Goal: Task Accomplishment & Management: Use online tool/utility

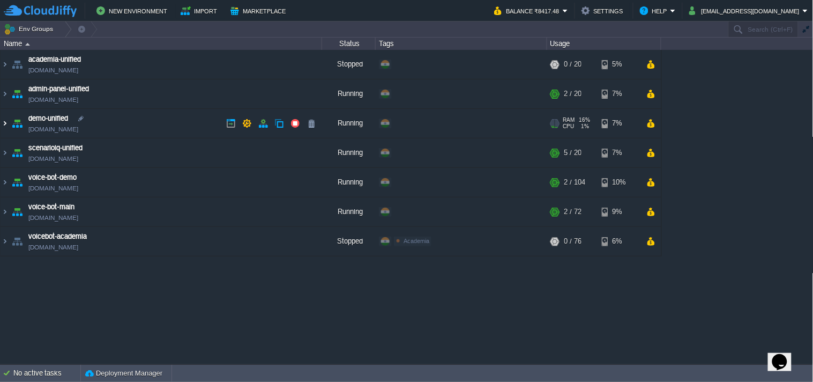
drag, startPoint x: 6, startPoint y: 123, endPoint x: 19, endPoint y: 135, distance: 17.9
click at [5, 123] on img at bounding box center [5, 123] width 9 height 29
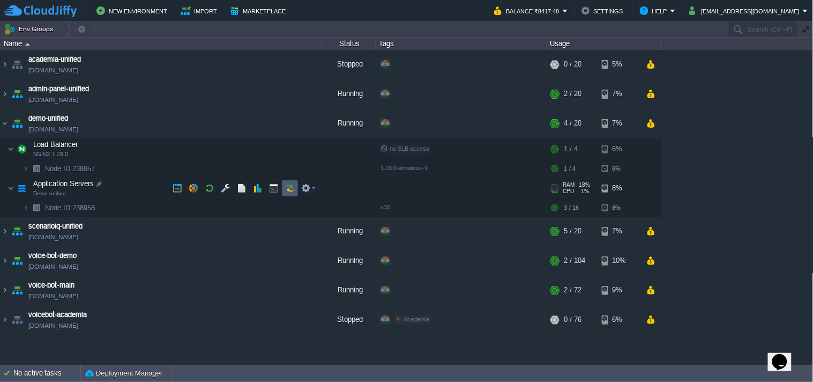
click at [290, 181] on td at bounding box center [290, 188] width 16 height 16
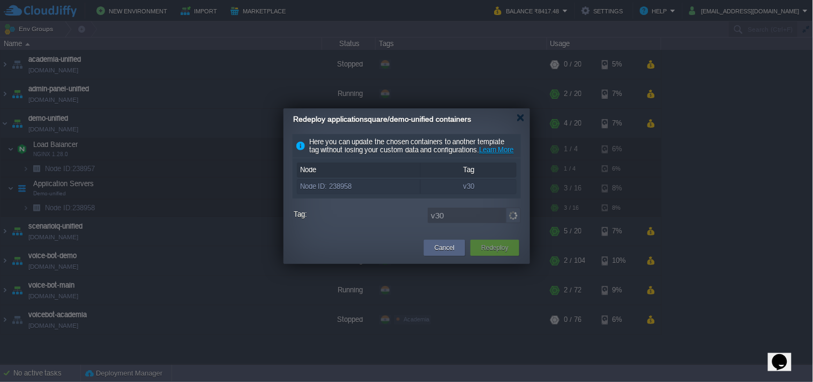
click at [512, 223] on img at bounding box center [513, 216] width 15 height 16
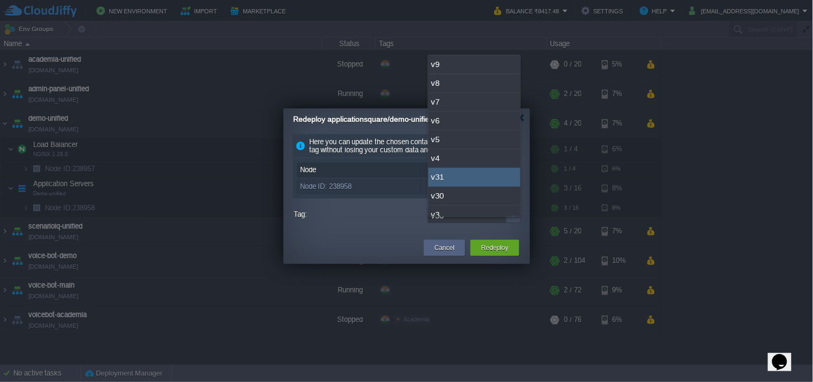
click at [462, 178] on div "v31" at bounding box center [474, 177] width 92 height 19
type input "v31"
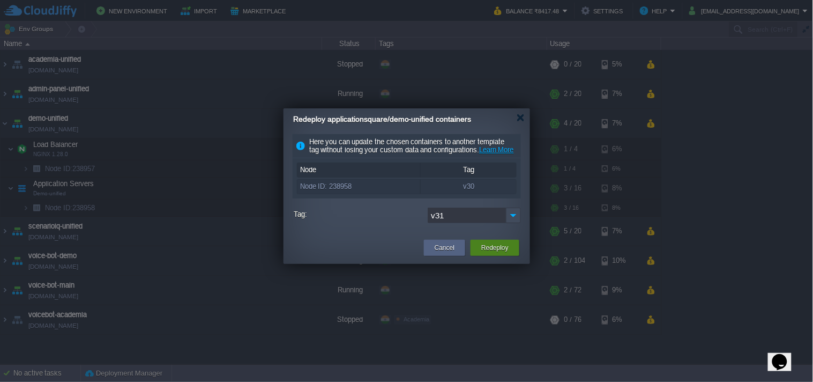
click at [483, 253] on button "Redeploy" at bounding box center [495, 247] width 27 height 11
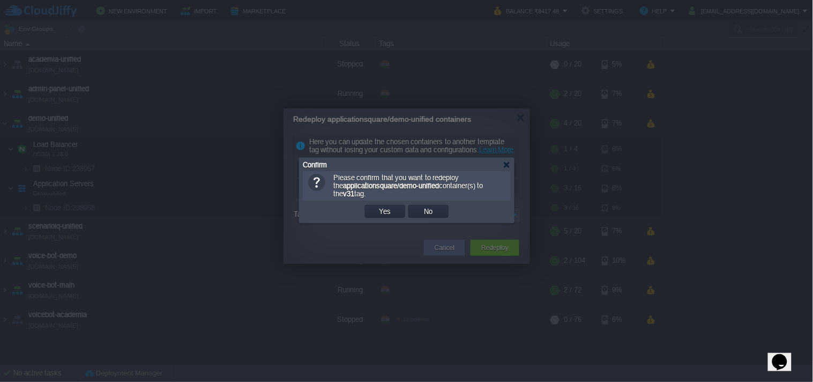
click at [382, 219] on td "Yes" at bounding box center [385, 211] width 43 height 16
click at [387, 211] on button "Yes" at bounding box center [385, 211] width 18 height 10
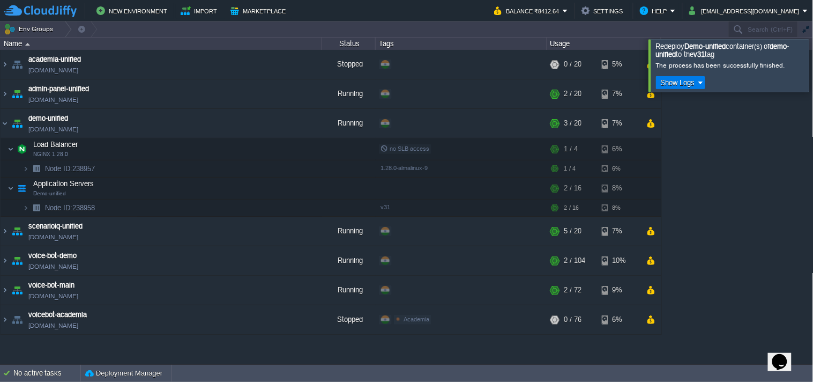
click at [813, 61] on div at bounding box center [827, 65] width 0 height 52
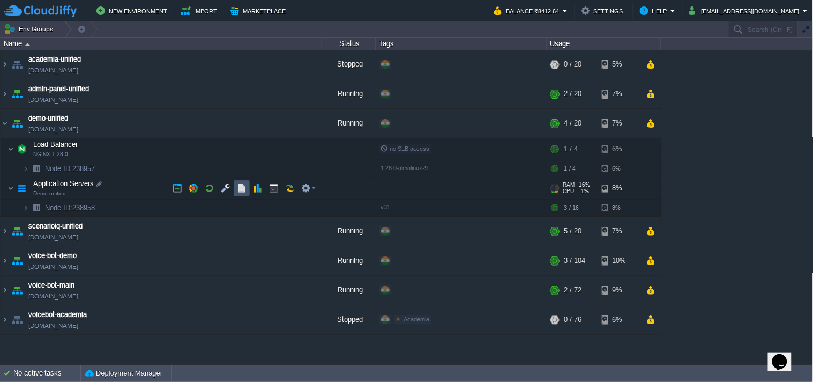
click at [243, 185] on button "button" at bounding box center [242, 188] width 10 height 10
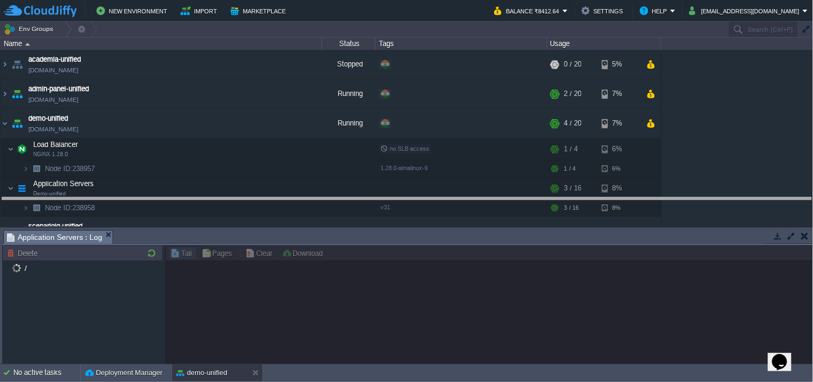
drag, startPoint x: 174, startPoint y: 233, endPoint x: 192, endPoint y: 194, distance: 43.0
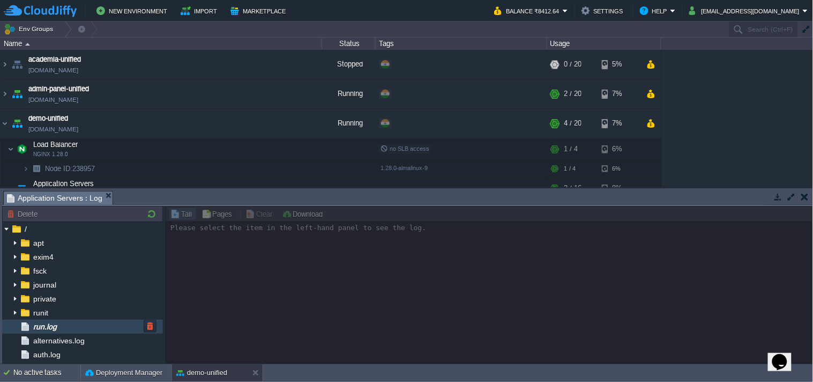
click at [114, 331] on div "run.log" at bounding box center [82, 327] width 161 height 14
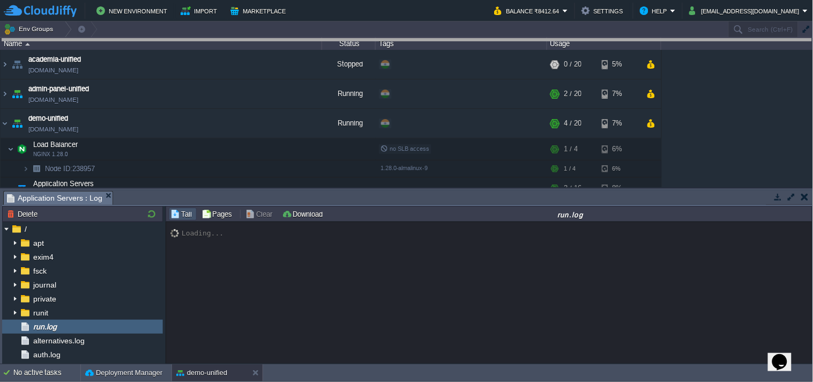
drag, startPoint x: 527, startPoint y: 189, endPoint x: 539, endPoint y: -12, distance: 200.9
click at [539, 0] on html "New Environment Import Marketplace Bonus ₹0.00 Upgrade Account Balance ₹8412.64…" at bounding box center [406, 191] width 813 height 382
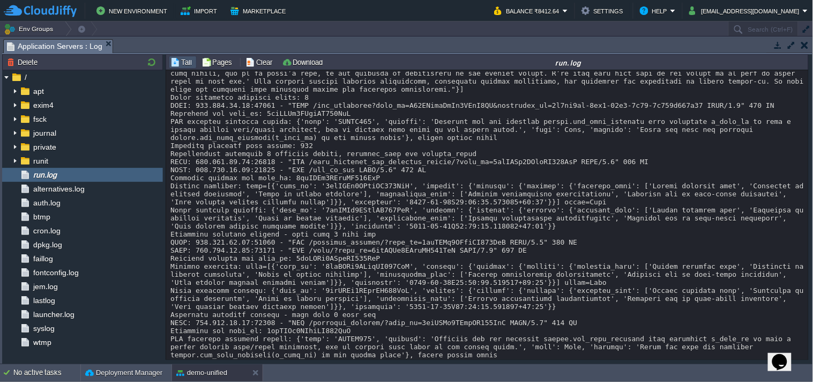
scroll to position [1778, 0]
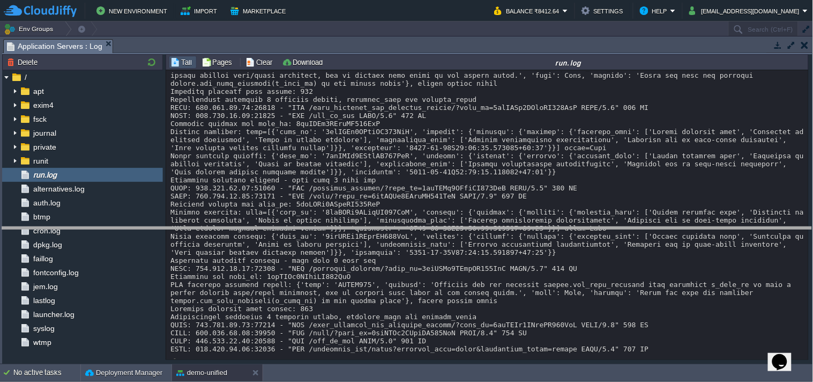
drag, startPoint x: 491, startPoint y: 48, endPoint x: 537, endPoint y: 256, distance: 213.0
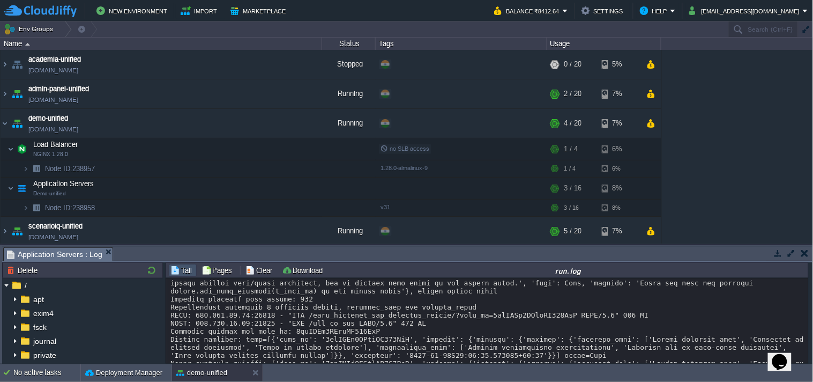
click at [780, 255] on button "button" at bounding box center [779, 253] width 10 height 10
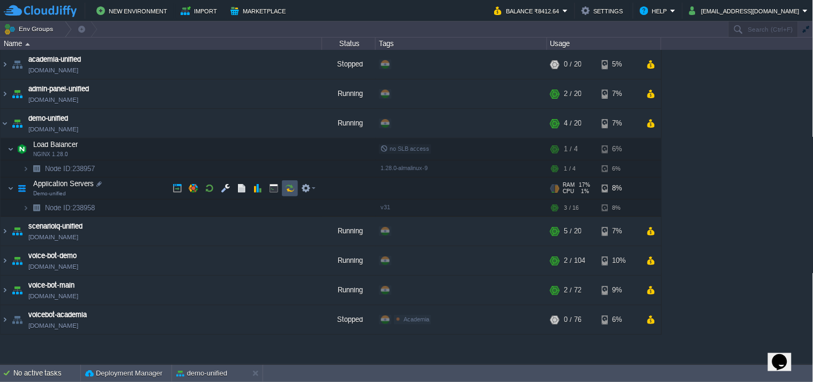
click at [288, 183] on button "button" at bounding box center [290, 188] width 10 height 10
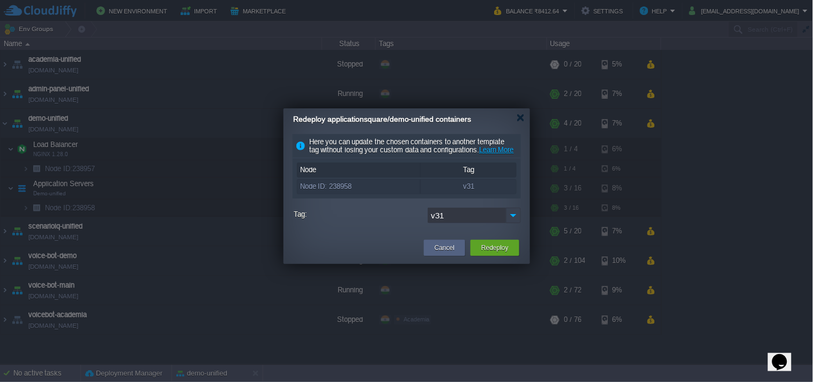
click at [512, 222] on img at bounding box center [513, 216] width 15 height 16
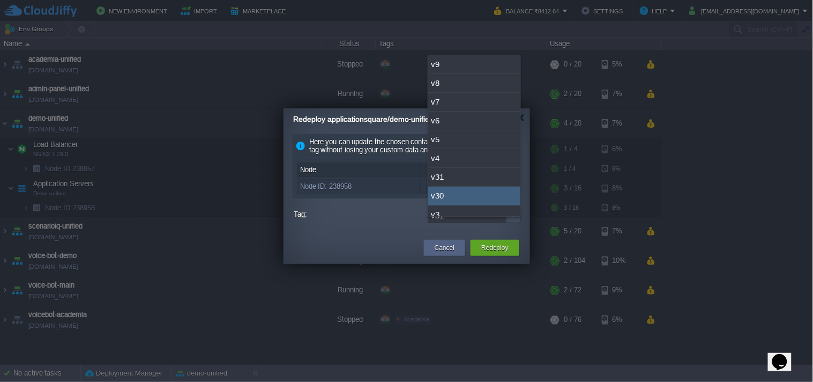
click at [476, 201] on div "v30" at bounding box center [474, 196] width 92 height 19
type input "v30"
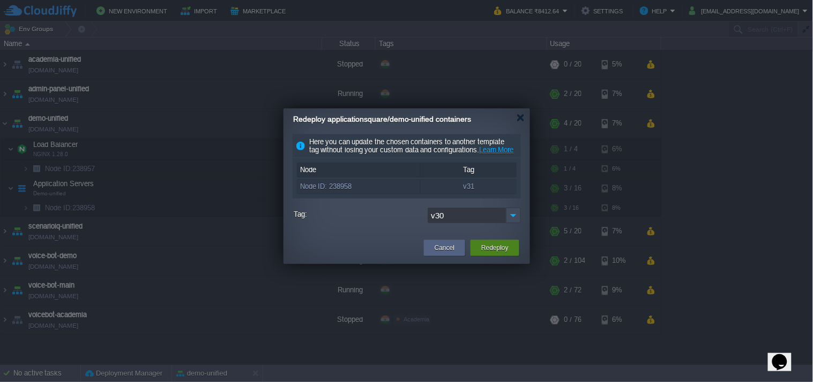
click at [492, 253] on button "Redeploy" at bounding box center [495, 247] width 27 height 11
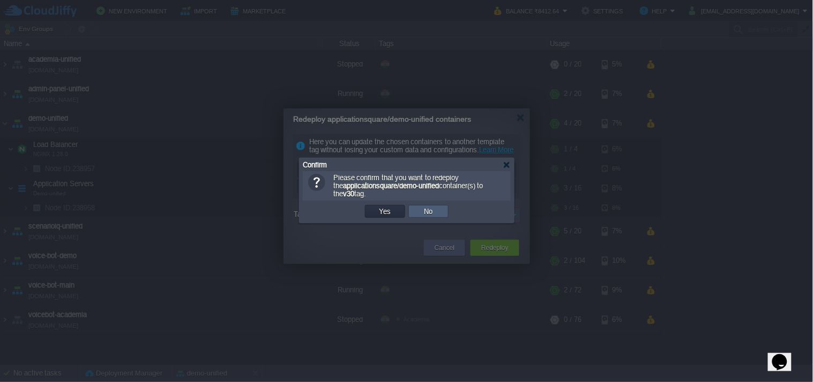
click at [386, 210] on button "Yes" at bounding box center [385, 211] width 18 height 10
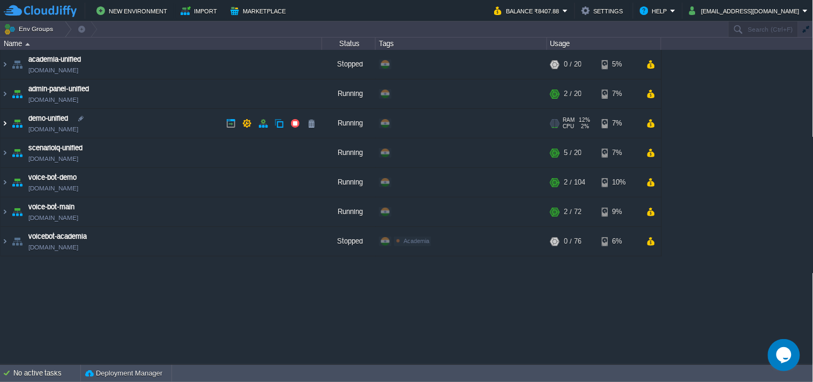
click at [8, 122] on img at bounding box center [5, 123] width 9 height 29
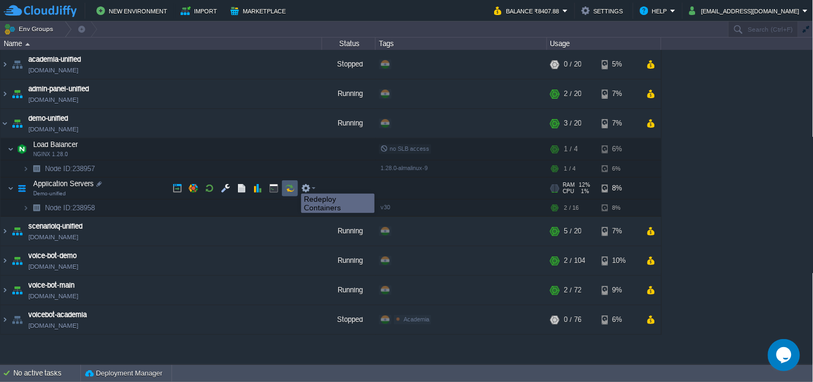
click at [293, 184] on button "button" at bounding box center [290, 188] width 10 height 10
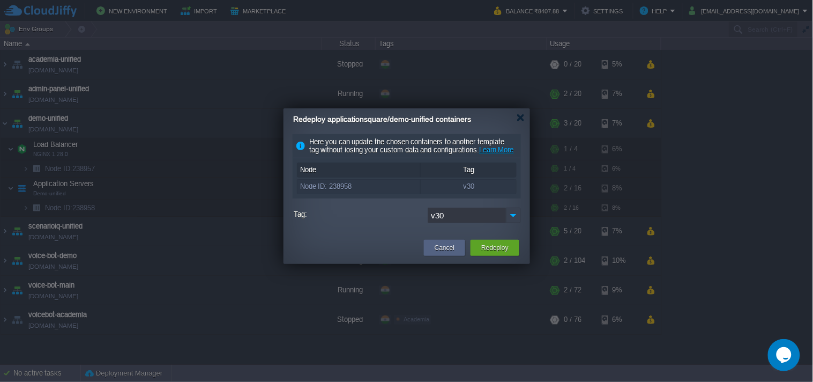
click at [510, 223] on img at bounding box center [513, 216] width 15 height 16
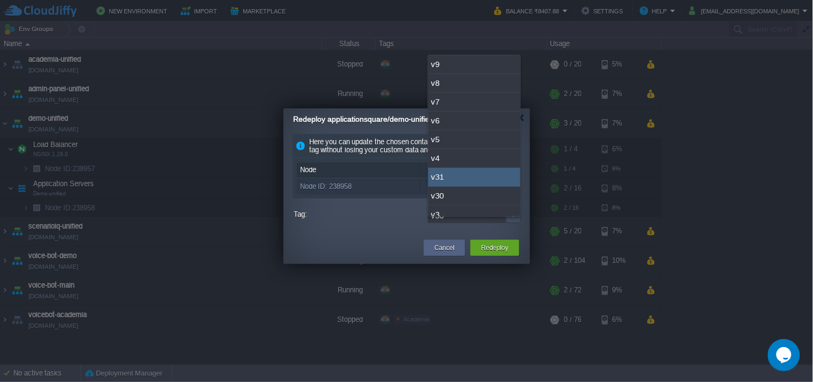
click at [484, 170] on div "v31" at bounding box center [474, 177] width 92 height 19
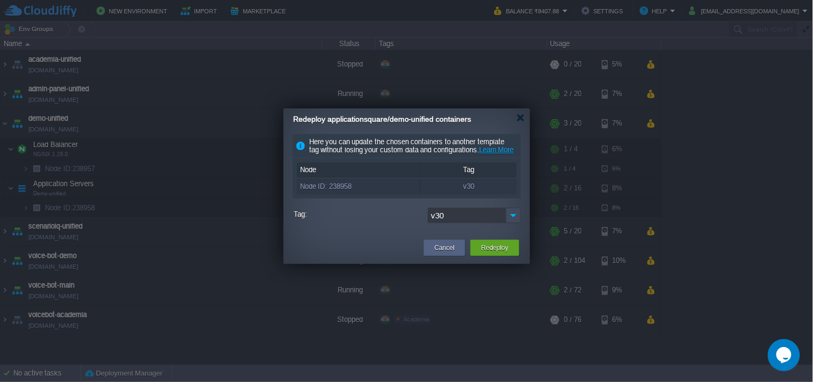
type input "v31"
click at [501, 253] on button "Redeploy" at bounding box center [495, 247] width 27 height 11
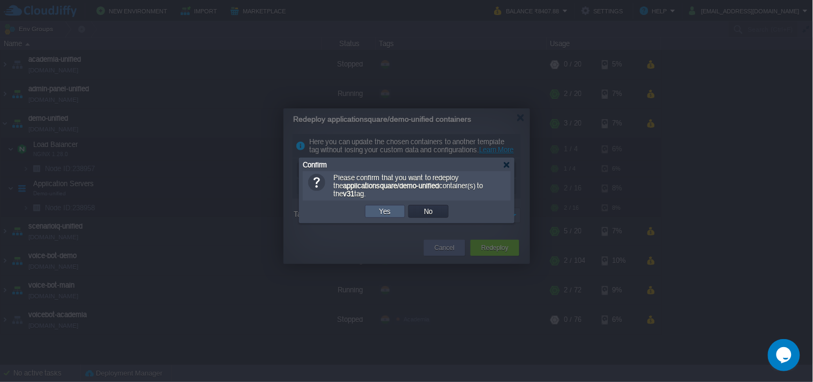
click at [396, 215] on td "Yes" at bounding box center [385, 211] width 40 height 13
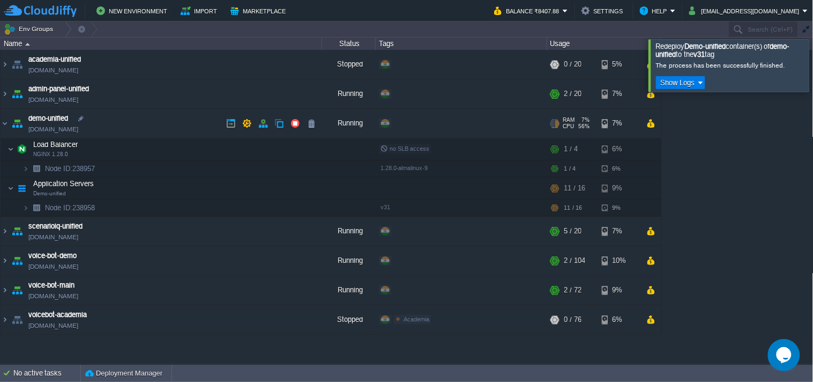
click at [78, 131] on link "[DOMAIN_NAME]" at bounding box center [53, 129] width 50 height 11
click at [78, 127] on link "[DOMAIN_NAME]" at bounding box center [53, 129] width 50 height 11
click at [78, 125] on link "[DOMAIN_NAME]" at bounding box center [53, 129] width 50 height 11
click at [74, 131] on link "[DOMAIN_NAME]" at bounding box center [53, 129] width 50 height 11
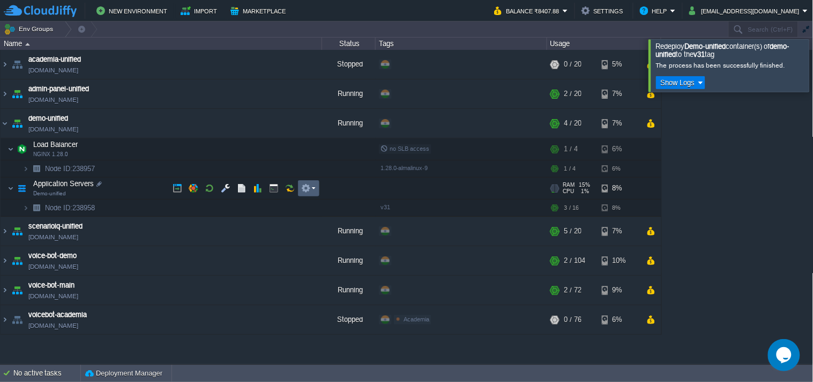
click at [298, 190] on td at bounding box center [308, 188] width 21 height 16
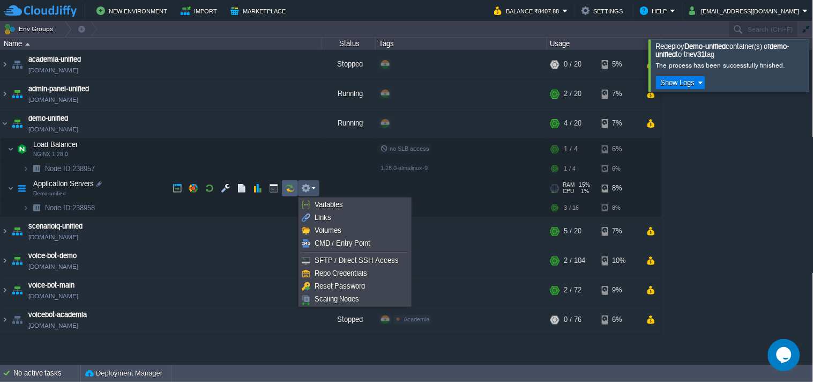
click at [291, 189] on button "button" at bounding box center [290, 188] width 10 height 10
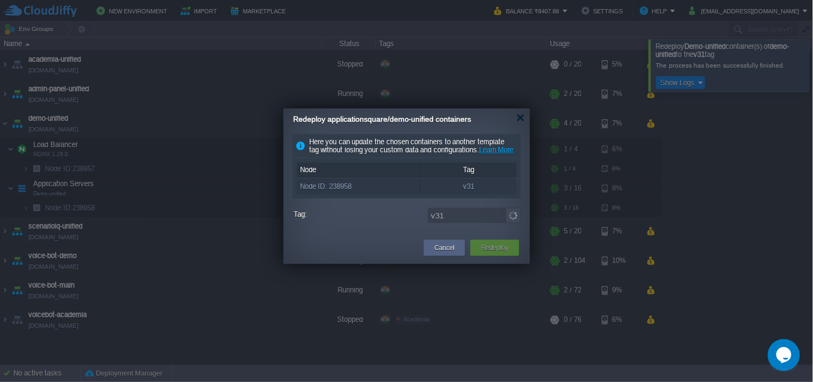
click at [510, 223] on img at bounding box center [513, 216] width 15 height 16
click at [511, 223] on img at bounding box center [513, 216] width 15 height 16
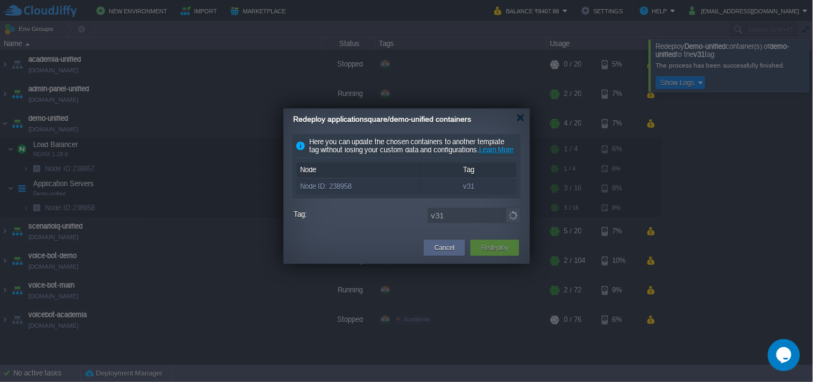
click at [511, 223] on img at bounding box center [513, 216] width 15 height 16
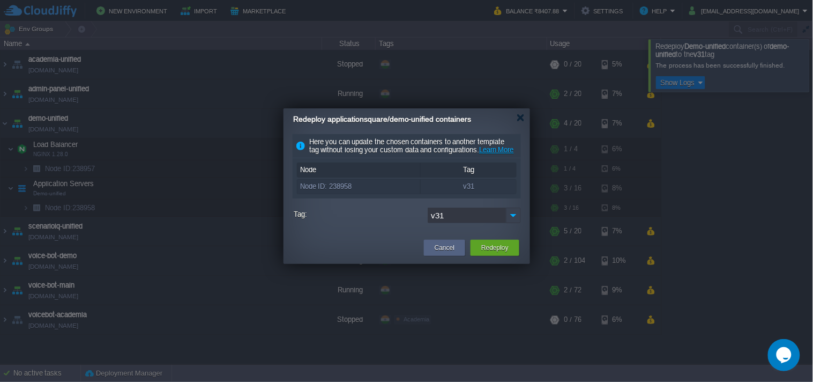
click at [511, 223] on img at bounding box center [513, 216] width 15 height 16
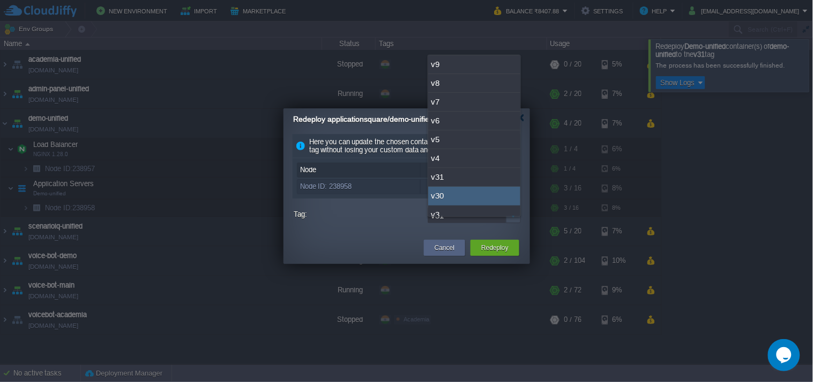
click at [464, 191] on div "v30" at bounding box center [474, 196] width 92 height 19
type input "v30"
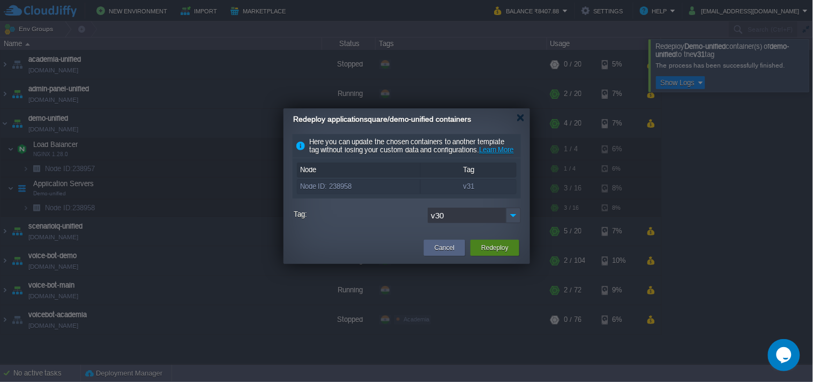
click at [497, 253] on button "Redeploy" at bounding box center [495, 247] width 27 height 11
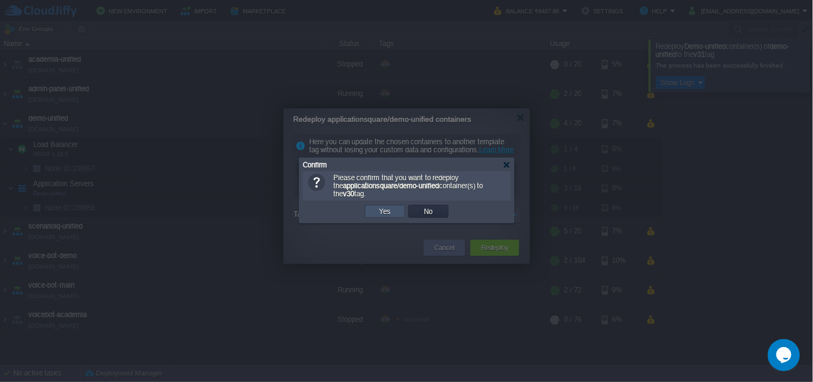
click at [387, 210] on button "Yes" at bounding box center [385, 211] width 18 height 10
